Goal: Information Seeking & Learning: Learn about a topic

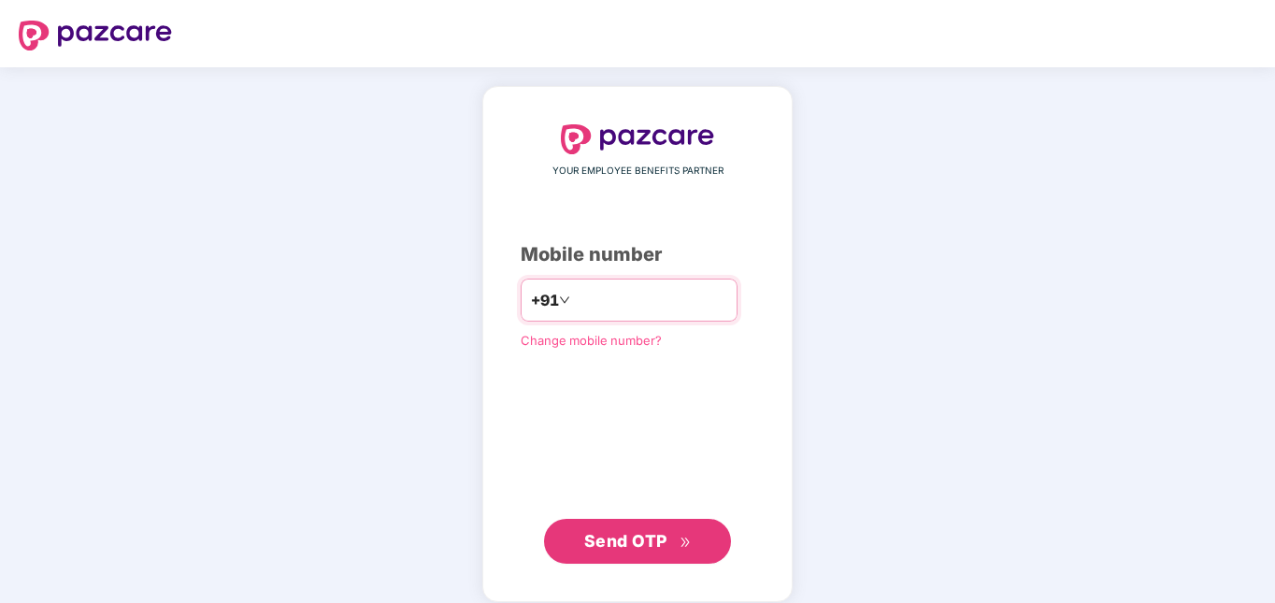
type input "**********"
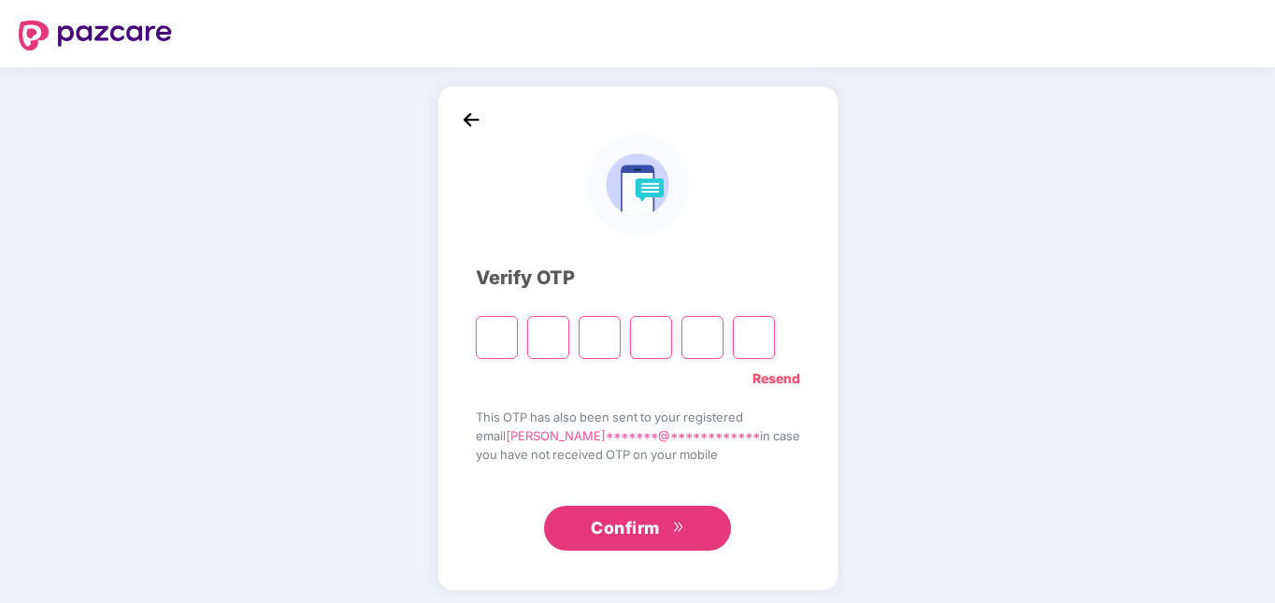
type input "*"
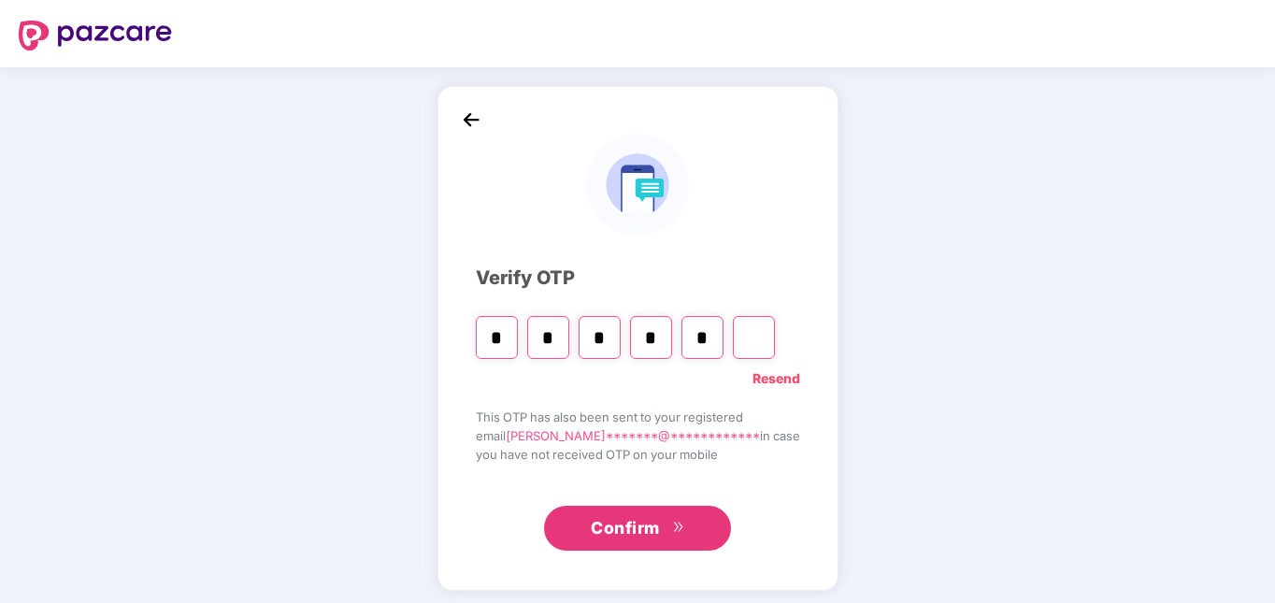
type input "*"
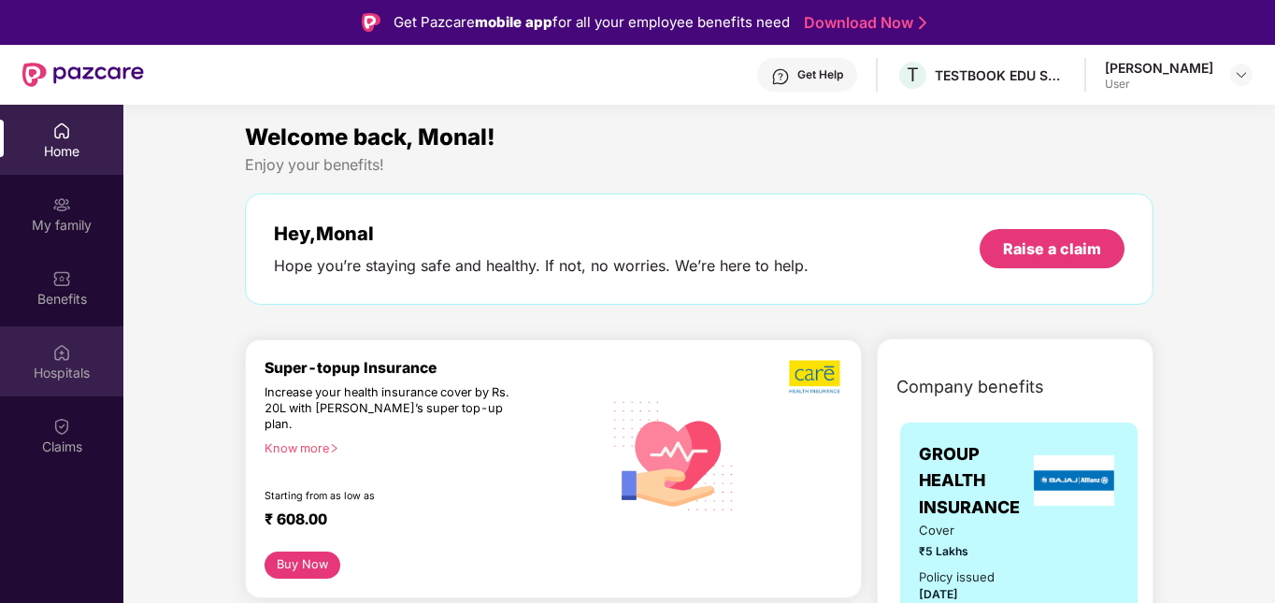
click at [33, 360] on div "Hospitals" at bounding box center [61, 361] width 123 height 70
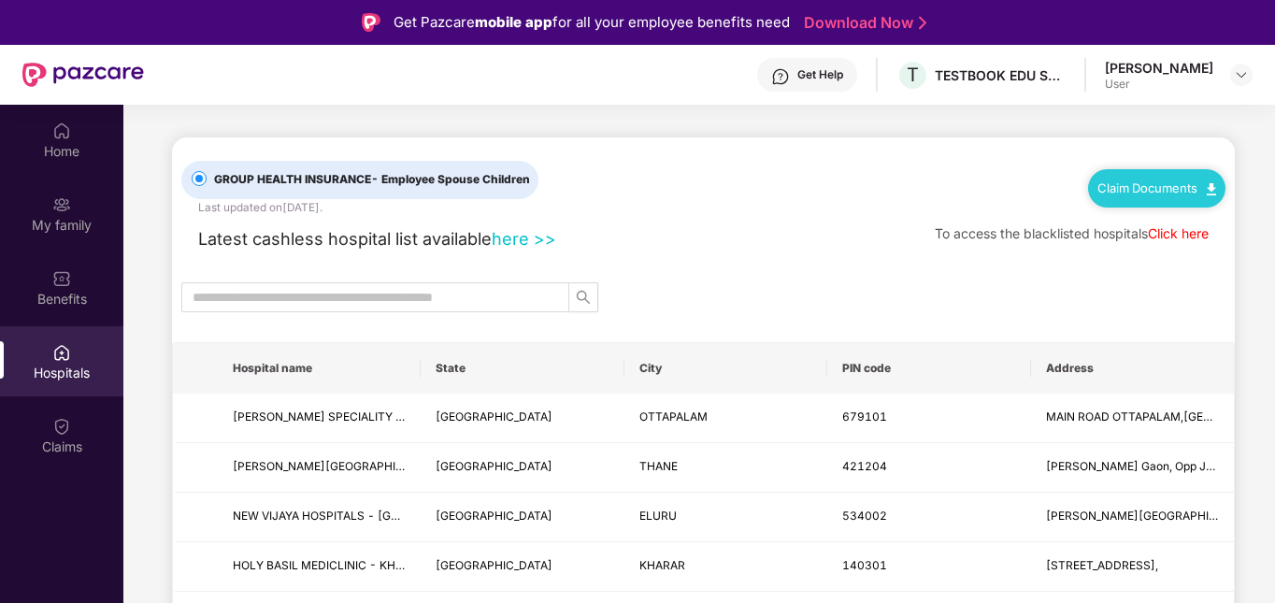
scroll to position [93, 0]
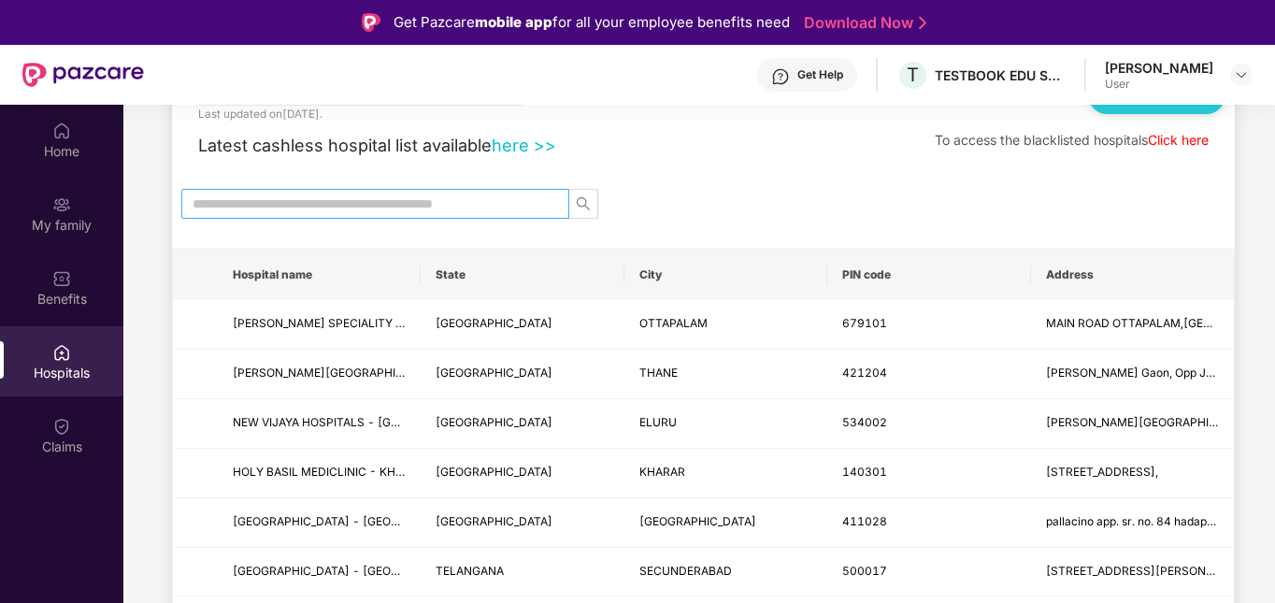
click at [361, 209] on input "text" at bounding box center [368, 204] width 351 height 21
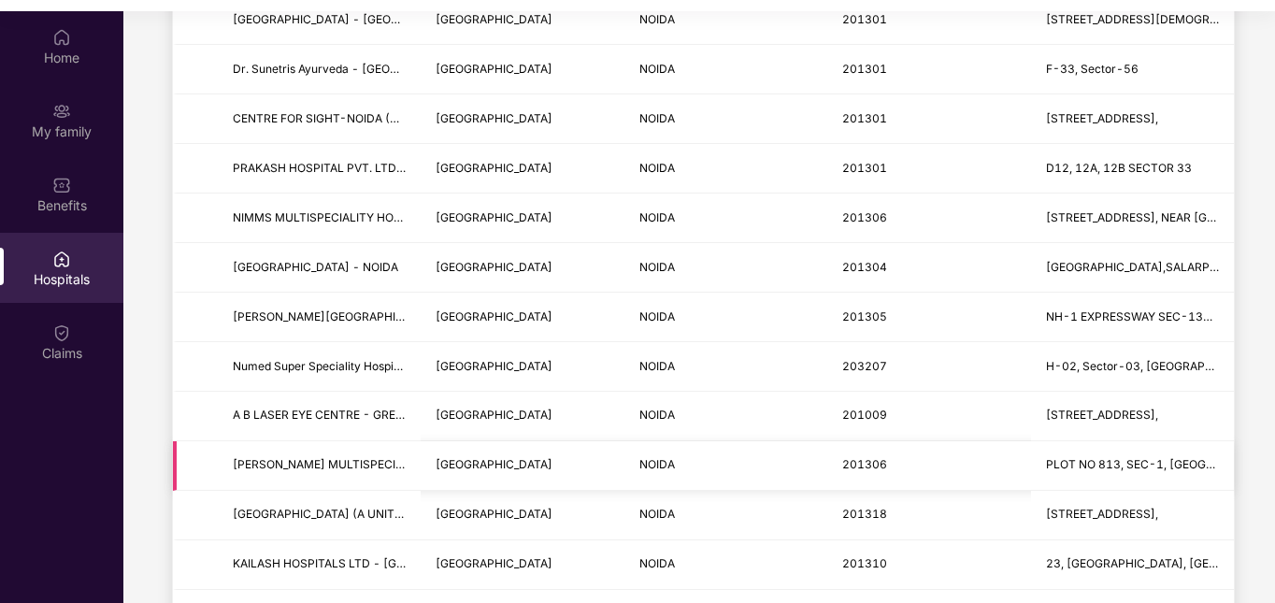
scroll to position [1870, 0]
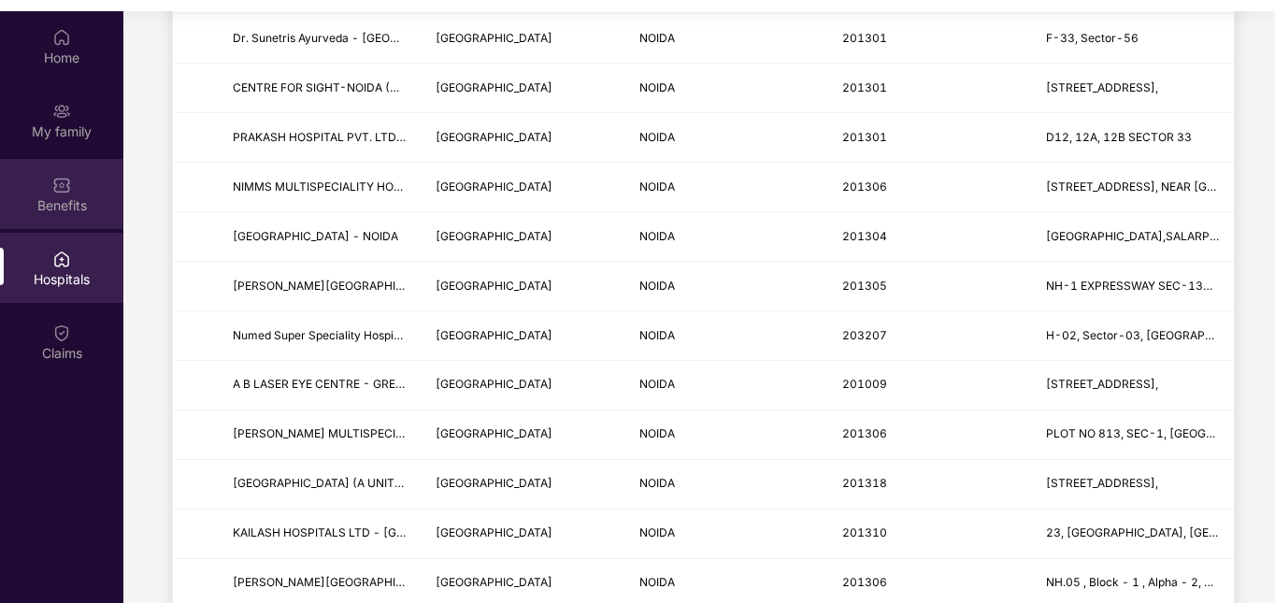
type input "*****"
click at [66, 199] on div "Benefits" at bounding box center [61, 205] width 123 height 19
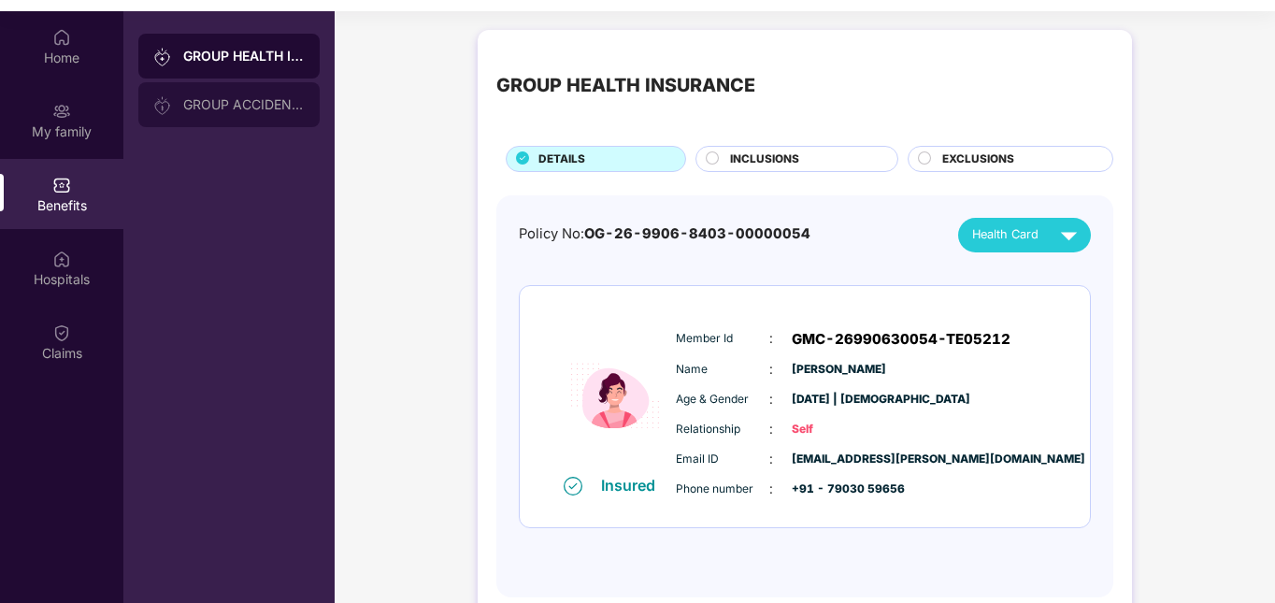
click at [243, 98] on div "GROUP ACCIDENTAL INSURANCE" at bounding box center [244, 104] width 122 height 15
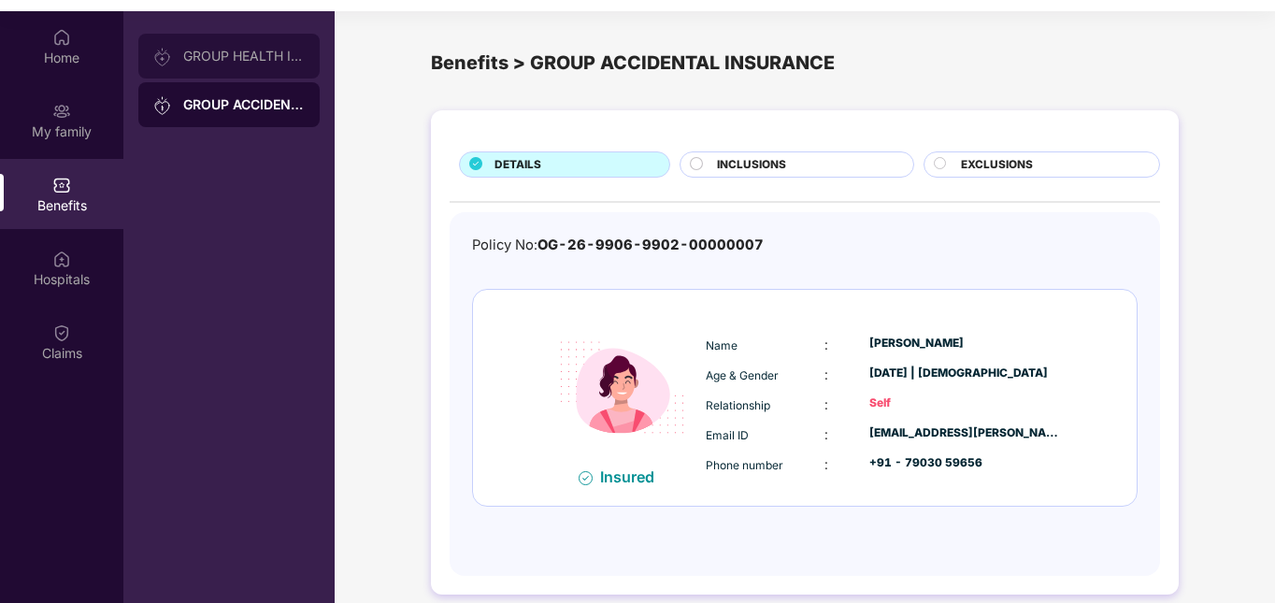
click at [242, 50] on div "GROUP HEALTH INSURANCE" at bounding box center [244, 56] width 122 height 15
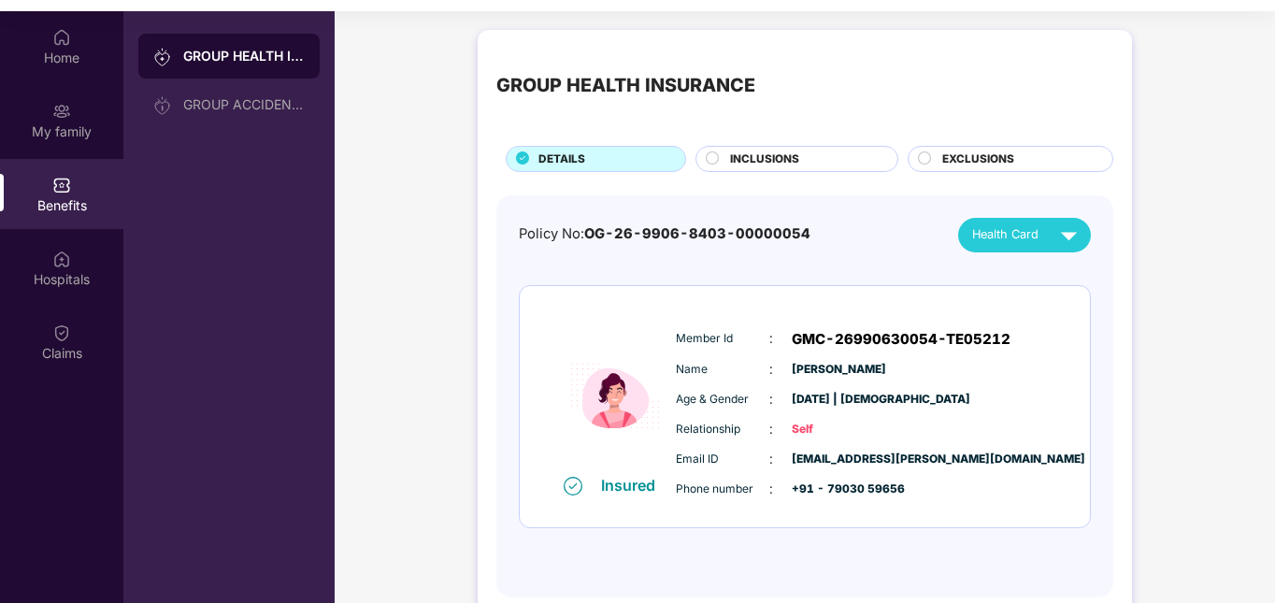
click at [770, 172] on div "GROUP HEALTH INSURANCE DETAILS INCLUSIONS EXCLUSIONS Policy No: OG-26-9906-8403…" at bounding box center [805, 323] width 654 height 586
click at [772, 161] on span "INCLUSIONS" at bounding box center [764, 160] width 69 height 18
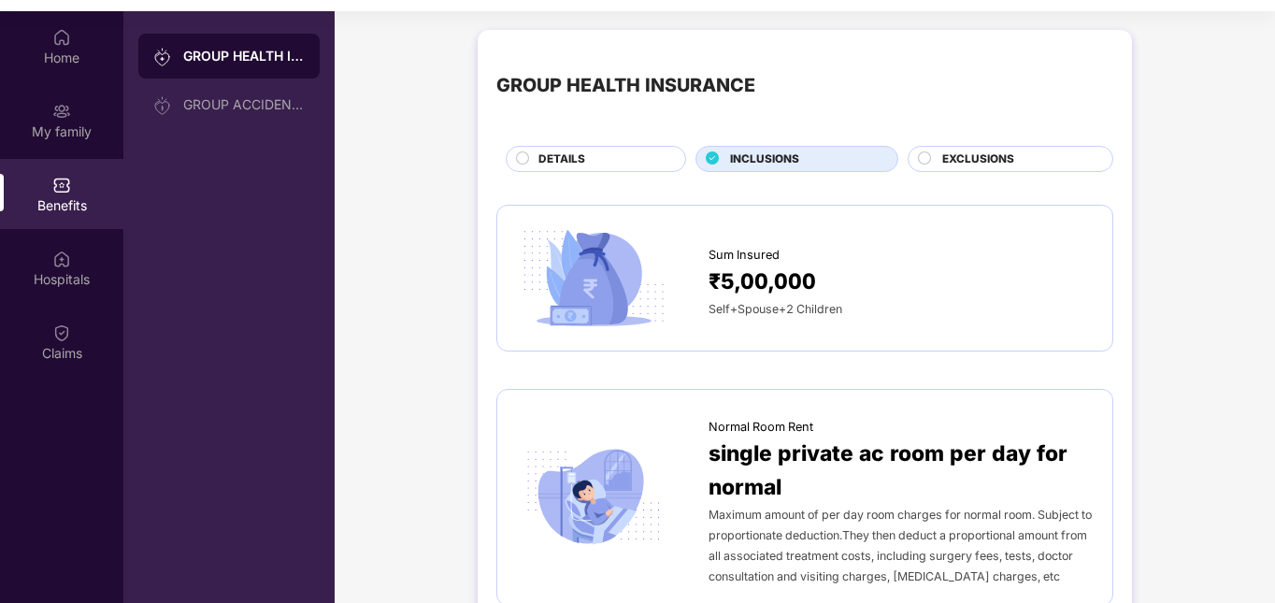
click at [970, 164] on span "EXCLUSIONS" at bounding box center [978, 160] width 72 height 18
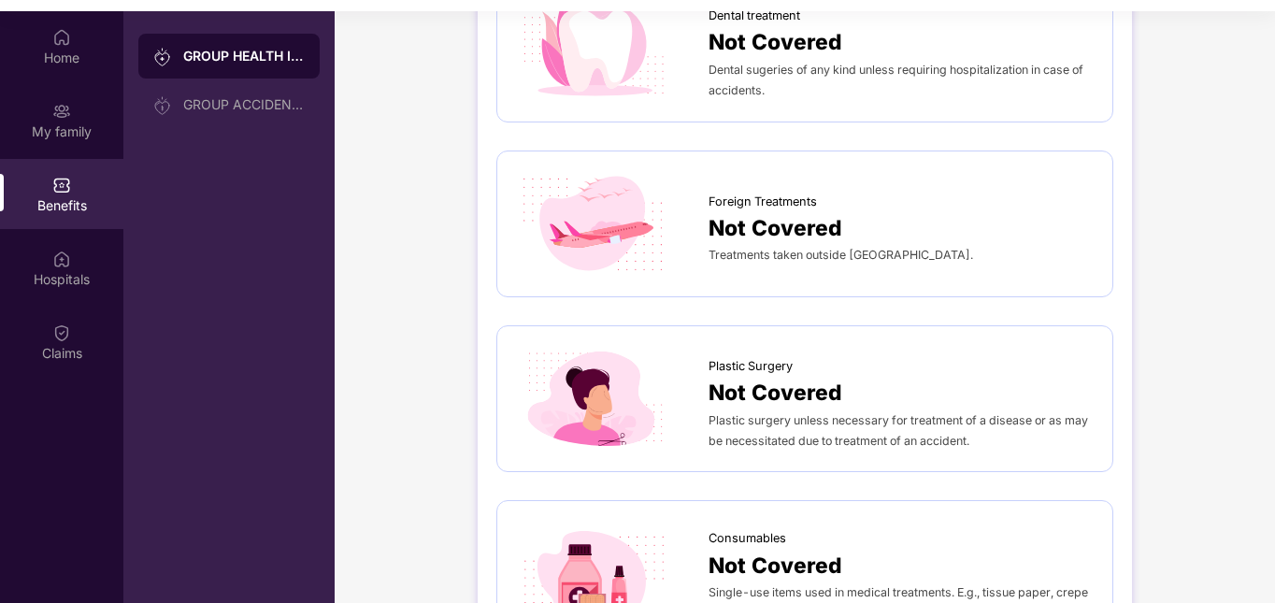
scroll to position [761, 0]
